Goal: Information Seeking & Learning: Learn about a topic

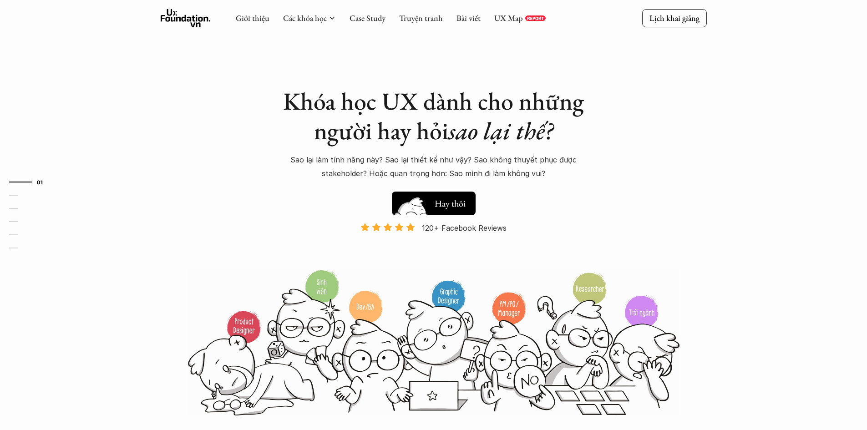
click at [462, 206] on h5 "Xem thử" at bounding box center [450, 201] width 31 height 13
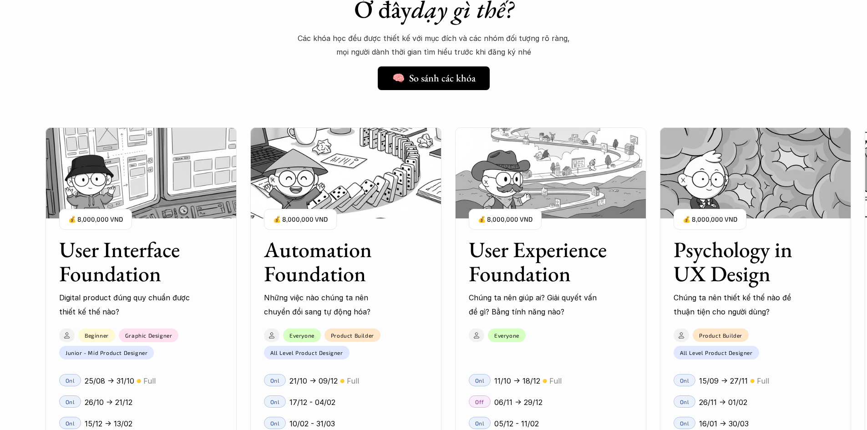
scroll to position [781, 0]
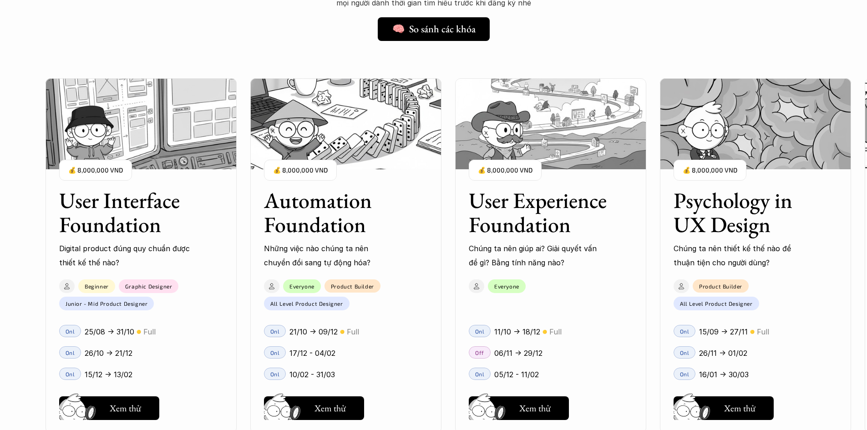
click at [794, 224] on h3 "Psychology in UX Design" at bounding box center [744, 212] width 141 height 48
click at [747, 407] on h5 "Xem thử" at bounding box center [739, 410] width 31 height 13
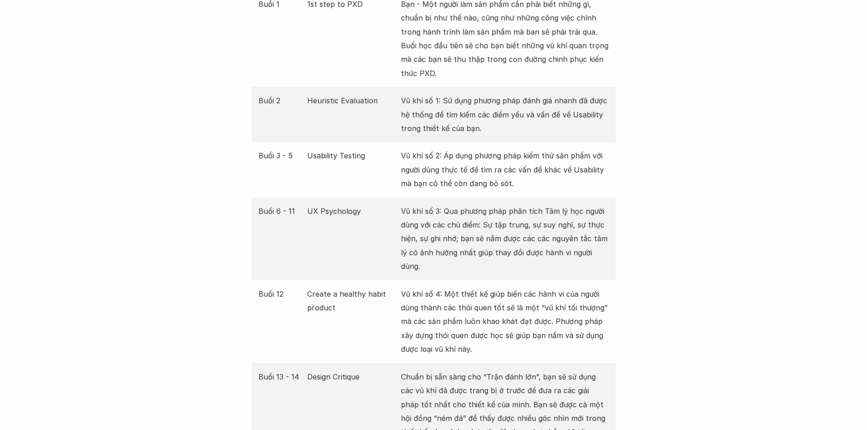
scroll to position [1766, 0]
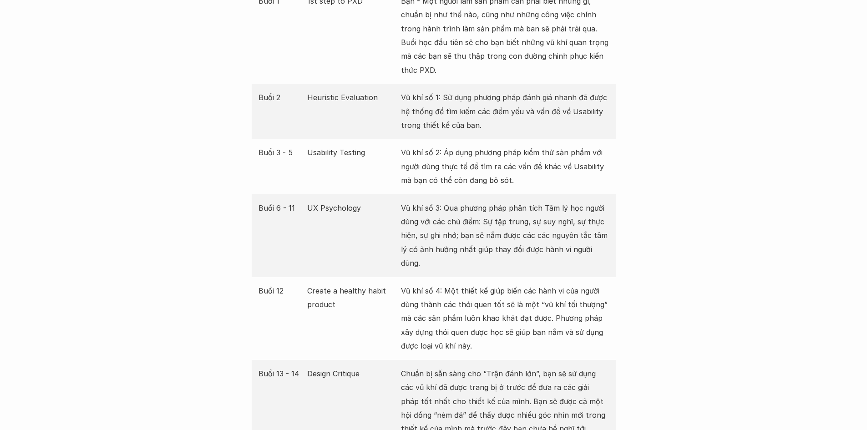
click at [506, 289] on p "Vũ khí số 4: Một thiết kế giúp biến các hành vi của người dùng thành các thói q…" at bounding box center [505, 318] width 208 height 69
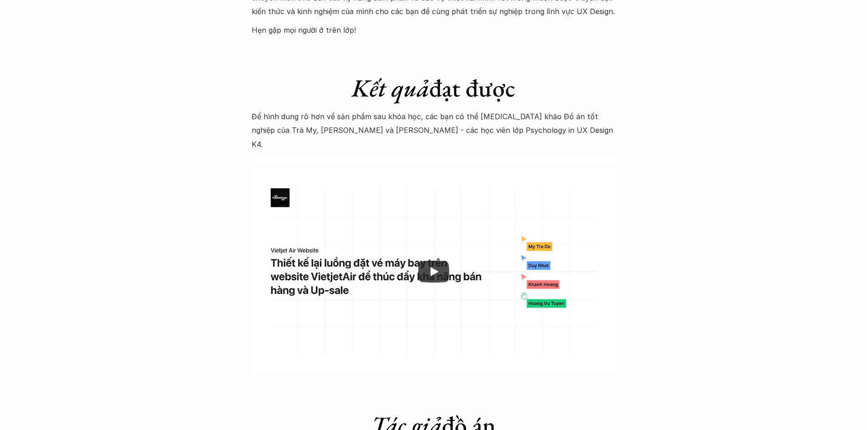
scroll to position [2722, 0]
click at [431, 260] on icon "Play" at bounding box center [433, 271] width 31 height 22
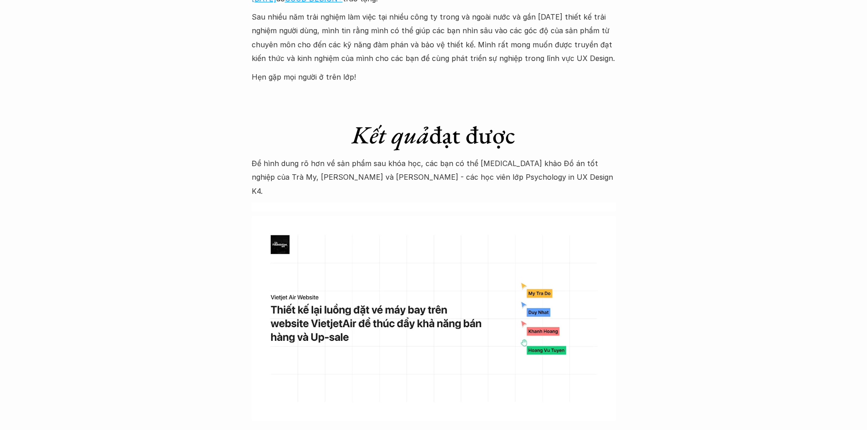
scroll to position [2676, 0]
